Goal: Check status

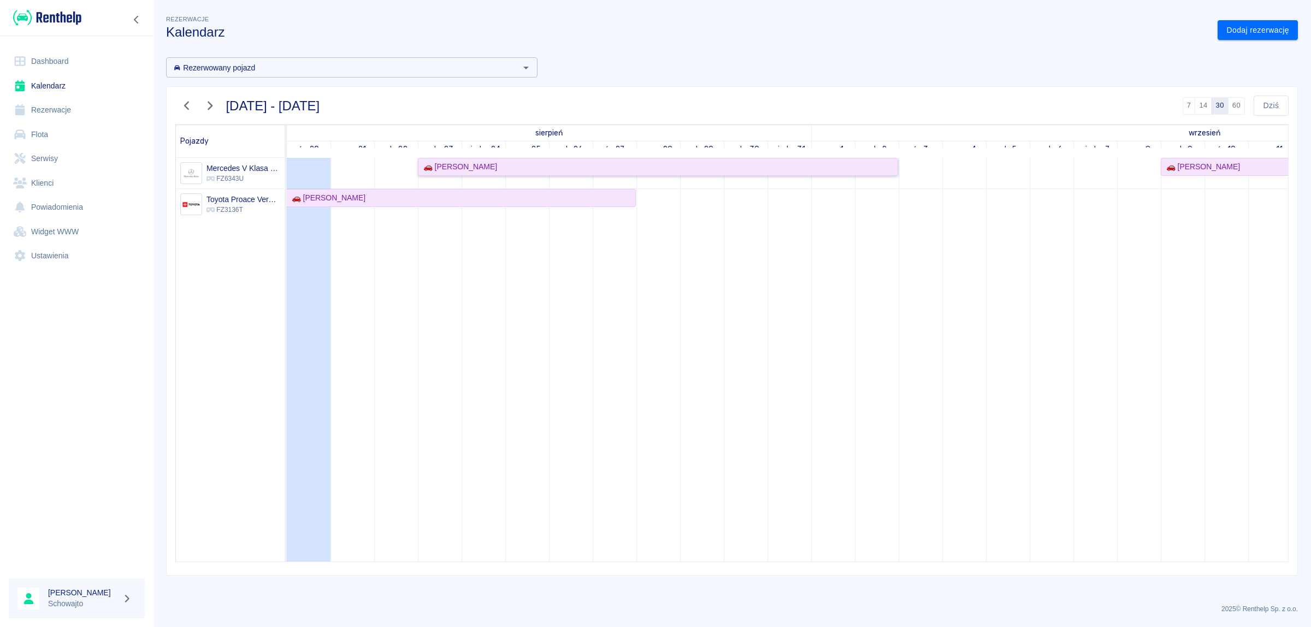
click at [577, 175] on link "🚗 [PERSON_NAME]" at bounding box center [658, 167] width 480 height 18
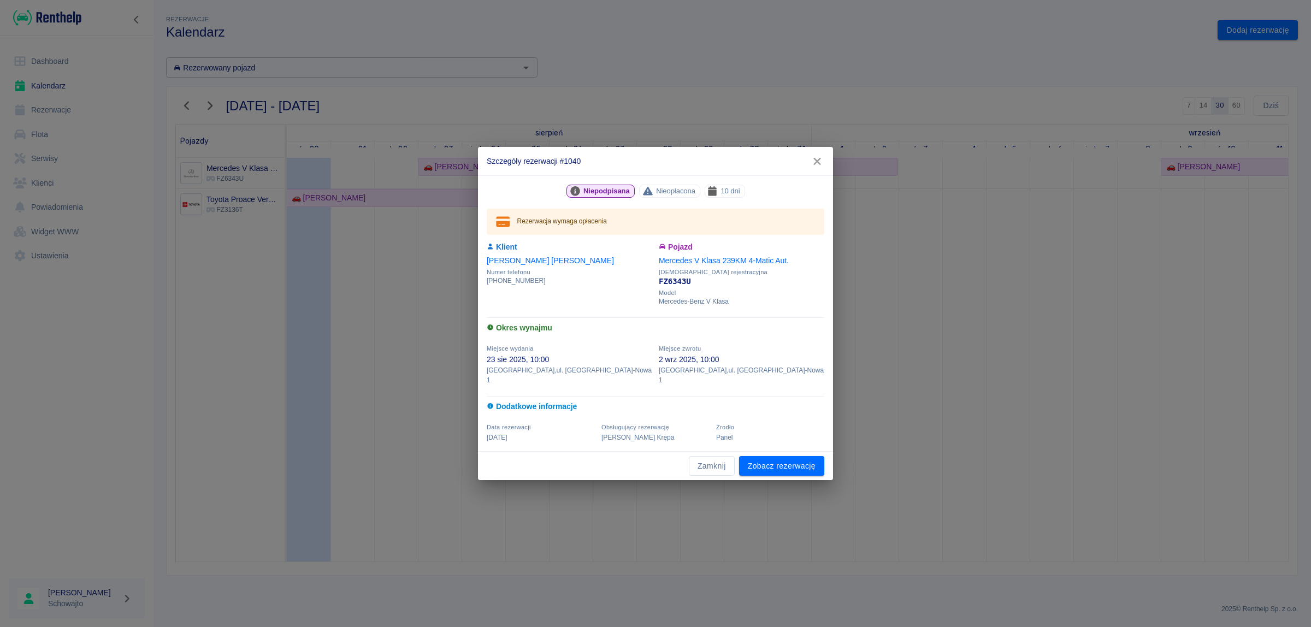
click at [719, 460] on button "Zamknij" at bounding box center [712, 466] width 46 height 20
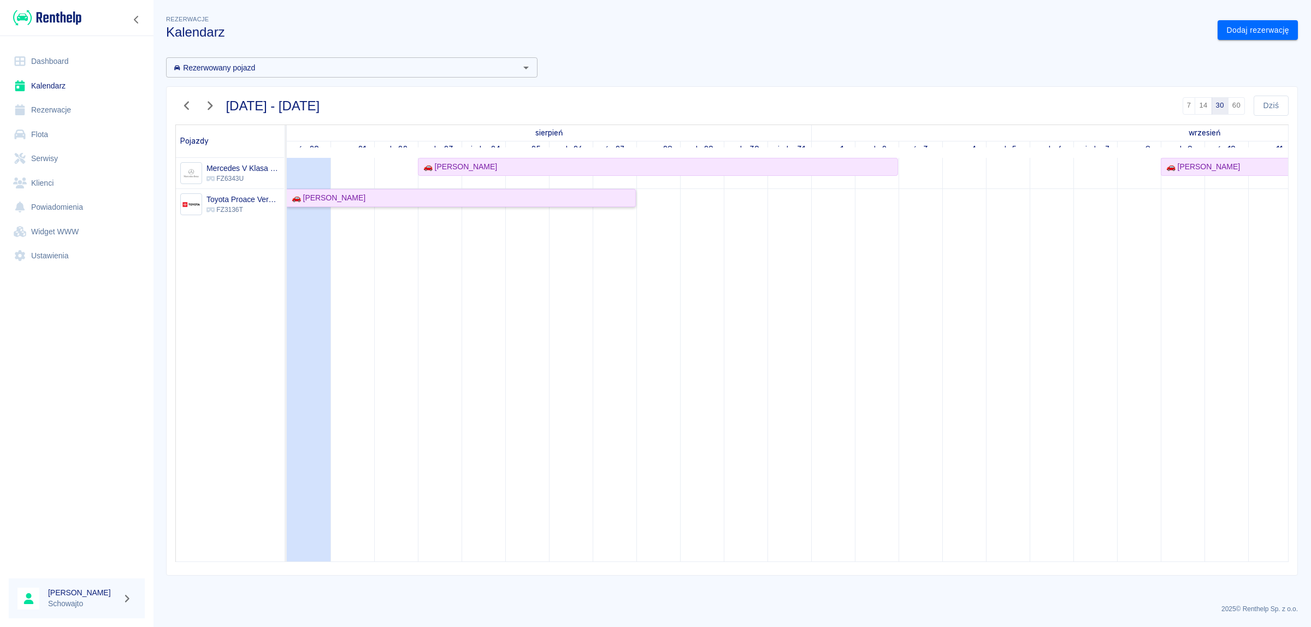
click at [430, 197] on div "🚗 [PERSON_NAME]" at bounding box center [460, 197] width 347 height 11
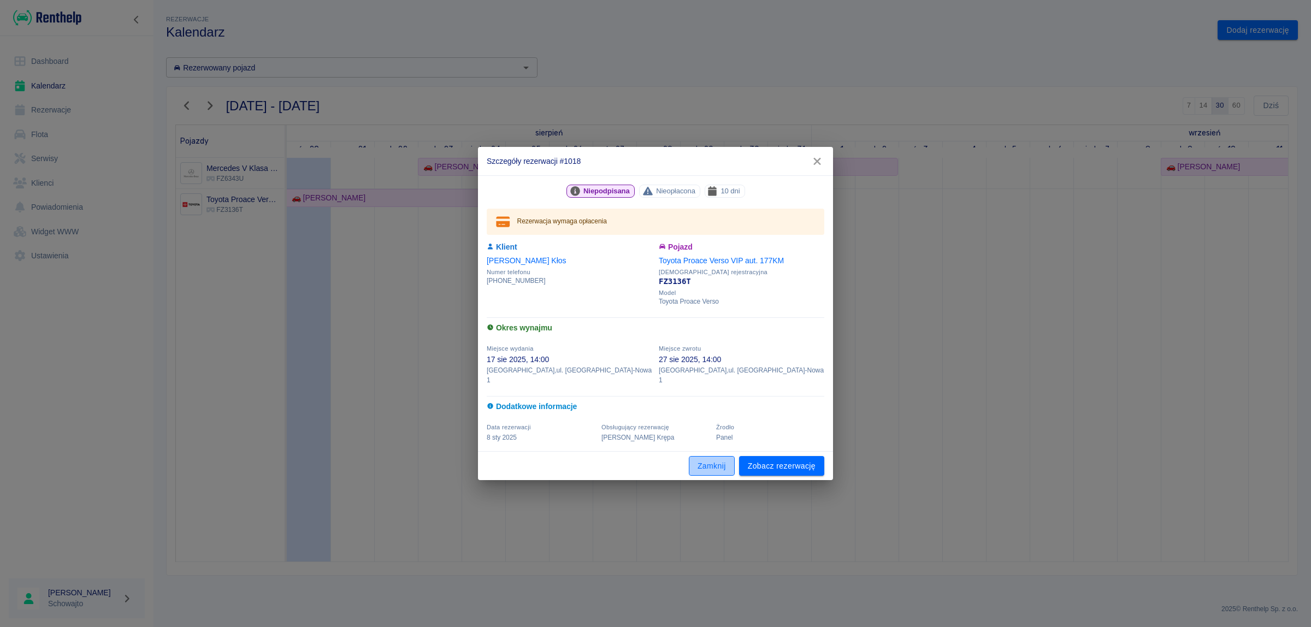
click at [721, 459] on button "Zamknij" at bounding box center [712, 466] width 46 height 20
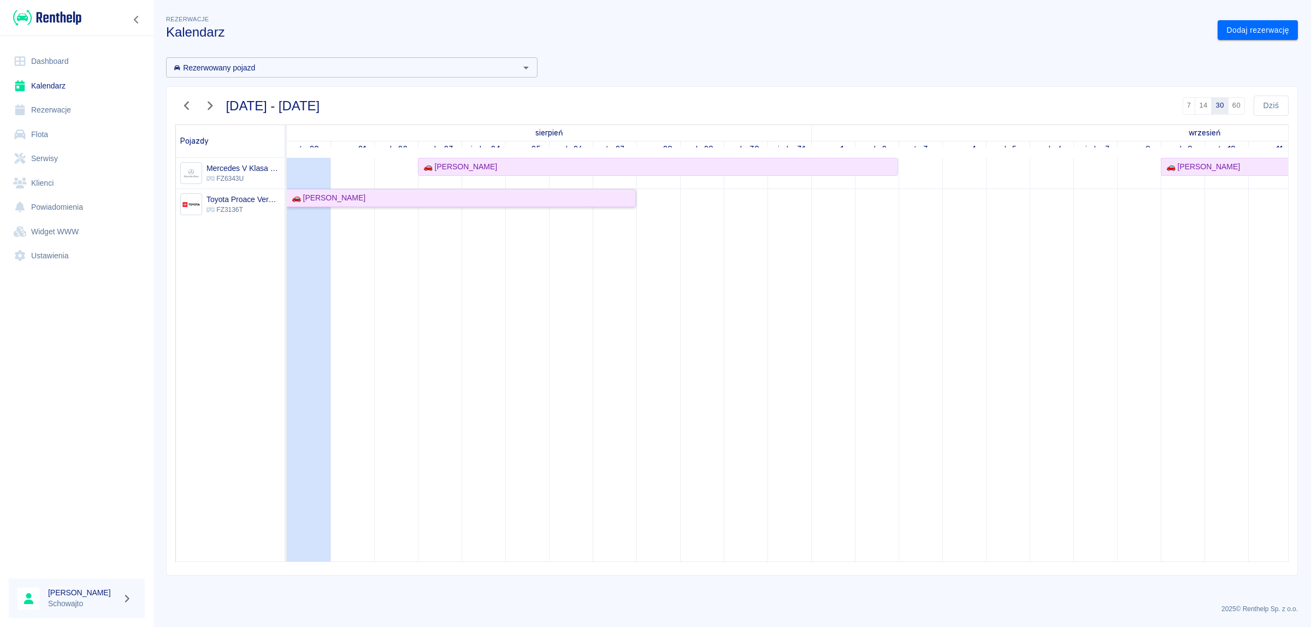
click at [468, 204] on div "🚗 [PERSON_NAME]" at bounding box center [460, 197] width 347 height 11
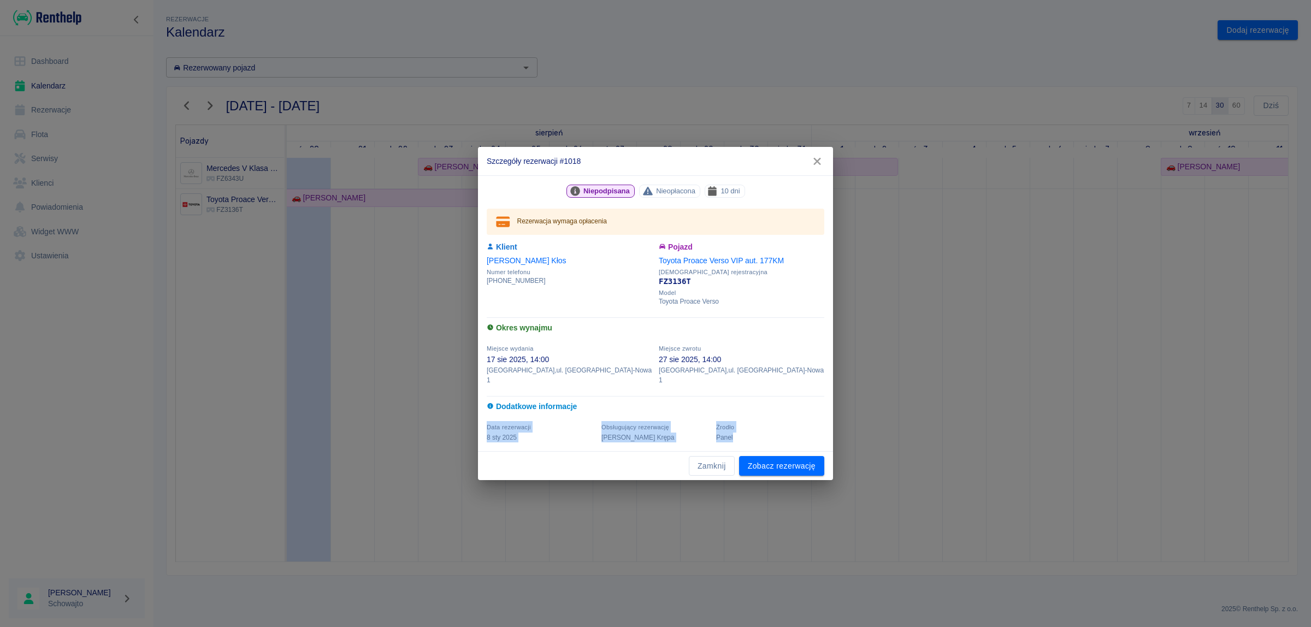
drag, startPoint x: 741, startPoint y: 433, endPoint x: 485, endPoint y: 418, distance: 256.0
click at [485, 418] on div "Niepodpisana Nieopłacona 10 dni Rezerwacja wymaga opłacenia Klient [PERSON_NAME…" at bounding box center [652, 310] width 344 height 264
click at [758, 425] on div "Żrodło Panel" at bounding box center [767, 429] width 115 height 28
drag, startPoint x: 735, startPoint y: 434, endPoint x: 465, endPoint y: 416, distance: 270.5
click at [465, 416] on div "Szczegóły rezerwacji #1018 Niepodpisana Nieopłacona 10 dni Rezerwacja wymaga op…" at bounding box center [655, 313] width 1311 height 627
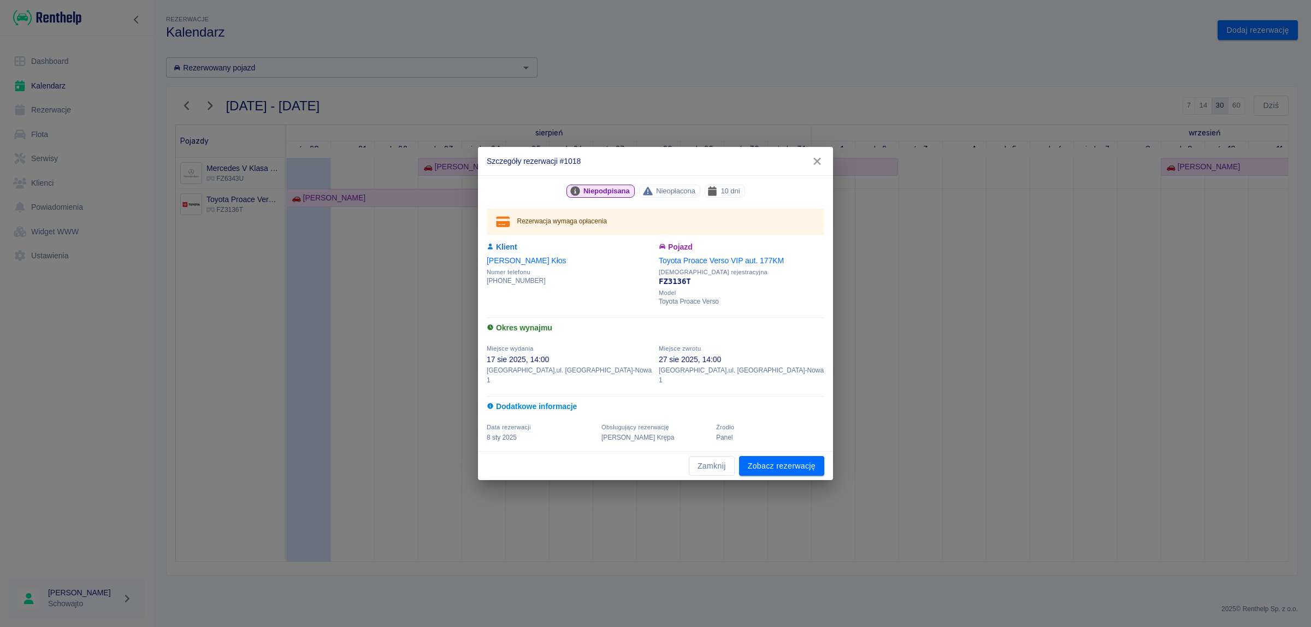
click at [726, 320] on div "Okres wynajmu" at bounding box center [652, 320] width 344 height 29
drag, startPoint x: 749, startPoint y: 432, endPoint x: 485, endPoint y: 400, distance: 265.8
click at [485, 400] on div "Niepodpisana Nieopłacona 10 dni Rezerwacja wymaga opłacenia Klient [PERSON_NAME…" at bounding box center [652, 310] width 344 height 264
click at [489, 403] on icon at bounding box center [490, 406] width 6 height 6
click at [492, 403] on icon at bounding box center [490, 406] width 6 height 6
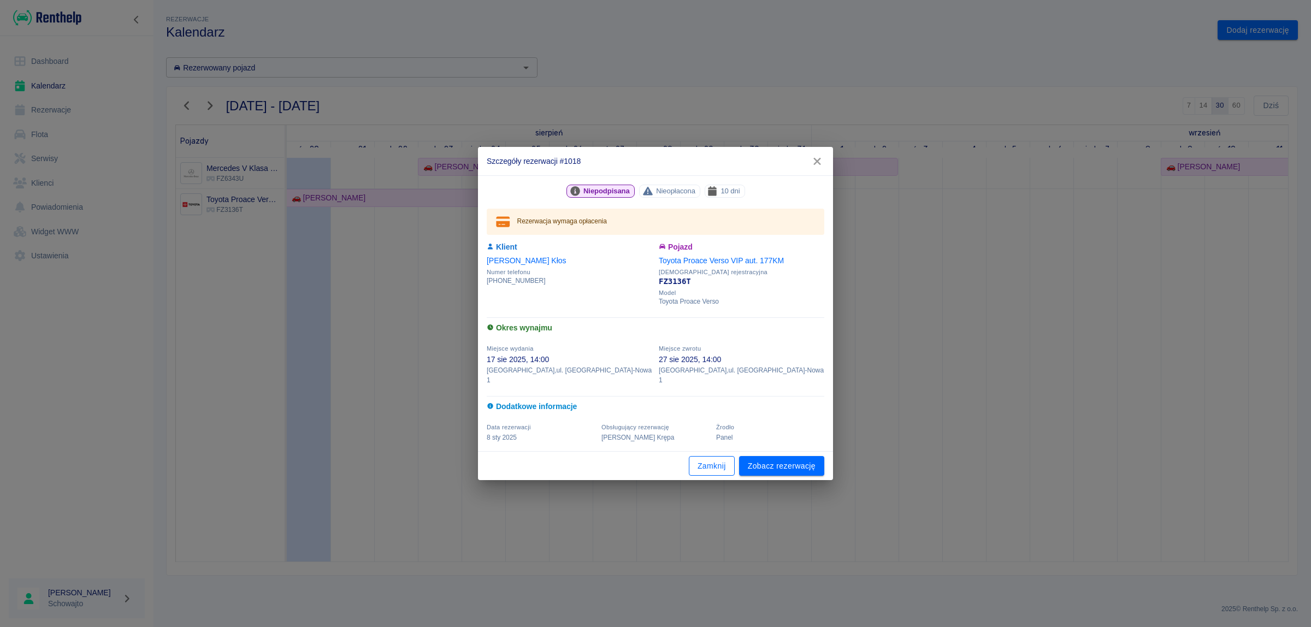
click at [724, 464] on button "Zamknij" at bounding box center [712, 466] width 46 height 20
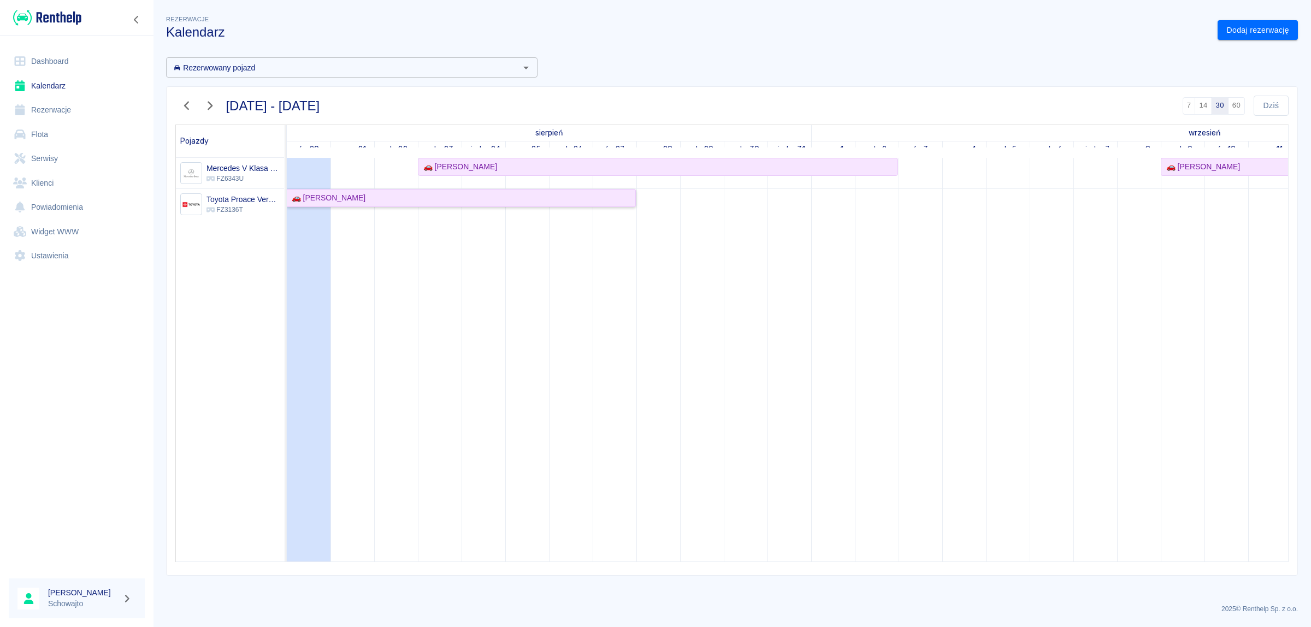
click at [418, 198] on div "🚗 [PERSON_NAME]" at bounding box center [460, 197] width 347 height 11
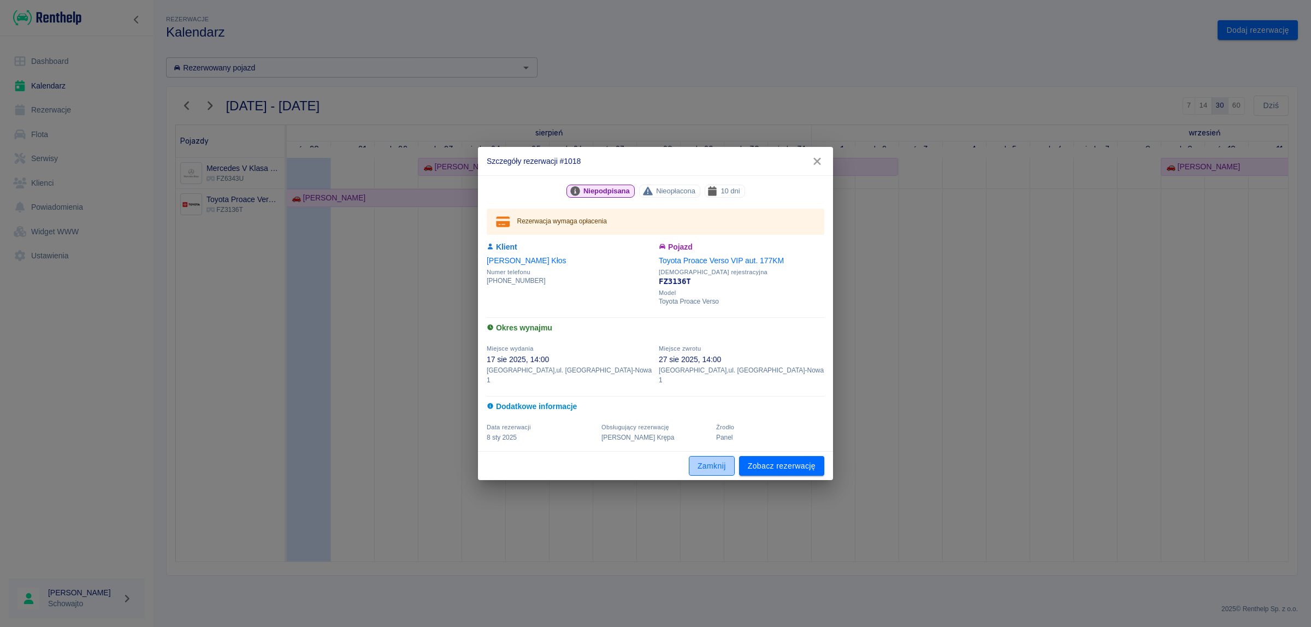
click at [711, 460] on button "Zamknij" at bounding box center [712, 466] width 46 height 20
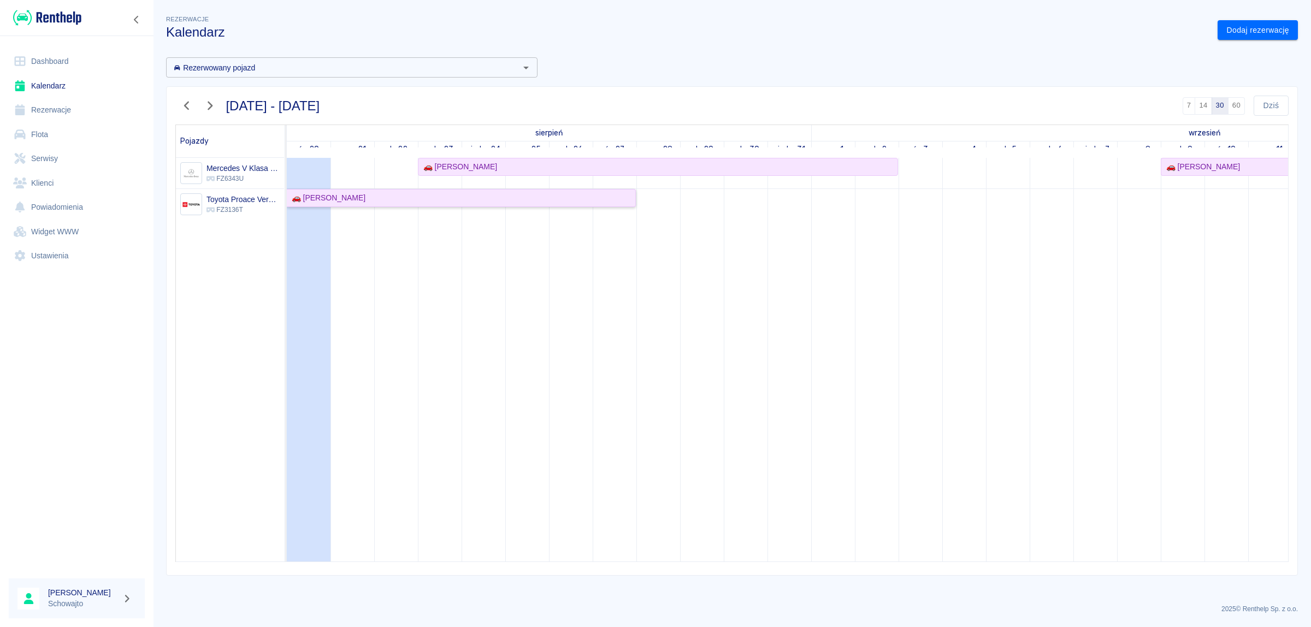
click at [559, 197] on div "🚗 [PERSON_NAME]" at bounding box center [460, 197] width 347 height 11
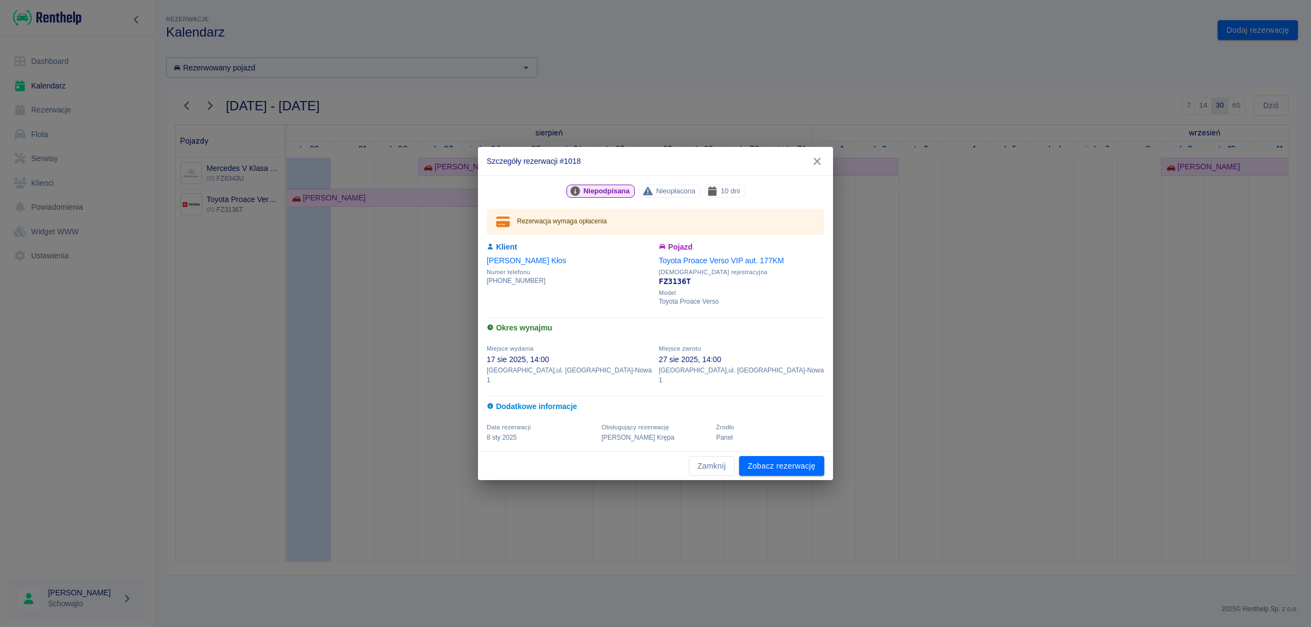
click at [682, 192] on span "Nieopłacona" at bounding box center [676, 190] width 48 height 11
click at [614, 193] on span "Niepodpisana" at bounding box center [606, 190] width 55 height 11
click at [712, 464] on button "Zamknij" at bounding box center [712, 466] width 46 height 20
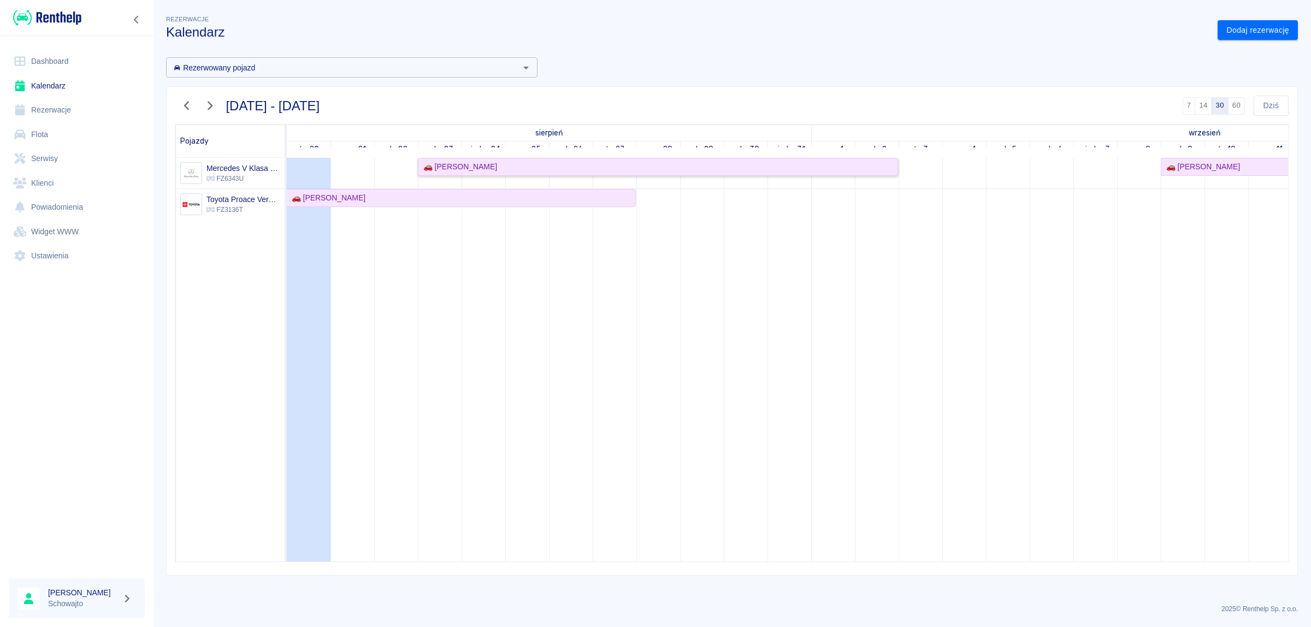
click at [646, 170] on div "🚗 [PERSON_NAME]" at bounding box center [658, 166] width 478 height 11
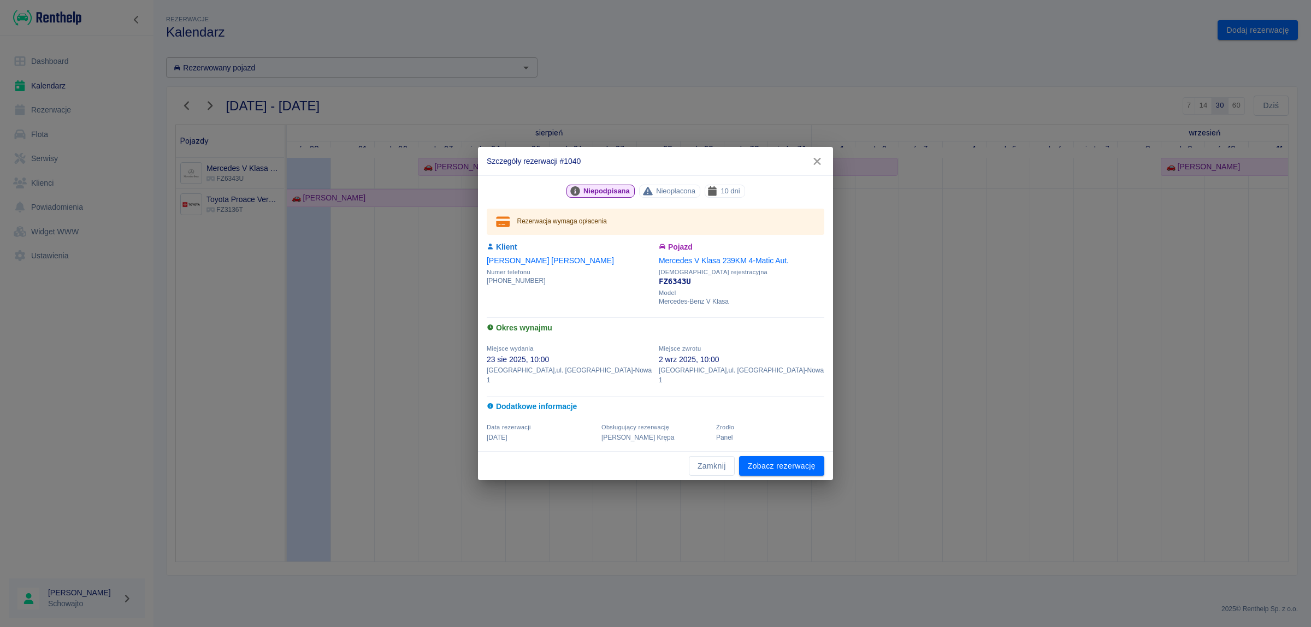
click at [771, 452] on div "Zamknij Zobacz rezerwację" at bounding box center [655, 466] width 355 height 29
click at [777, 459] on link "Zobacz rezerwację" at bounding box center [781, 466] width 85 height 20
